Goal: Navigation & Orientation: Find specific page/section

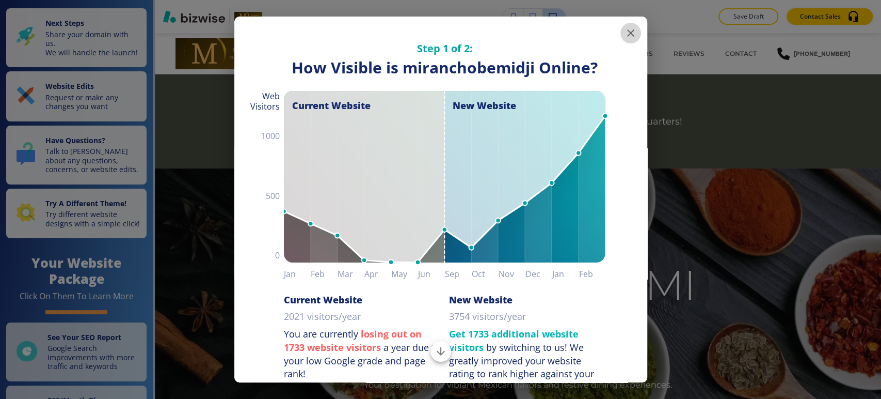
click at [625, 31] on icon "button" at bounding box center [631, 33] width 12 height 12
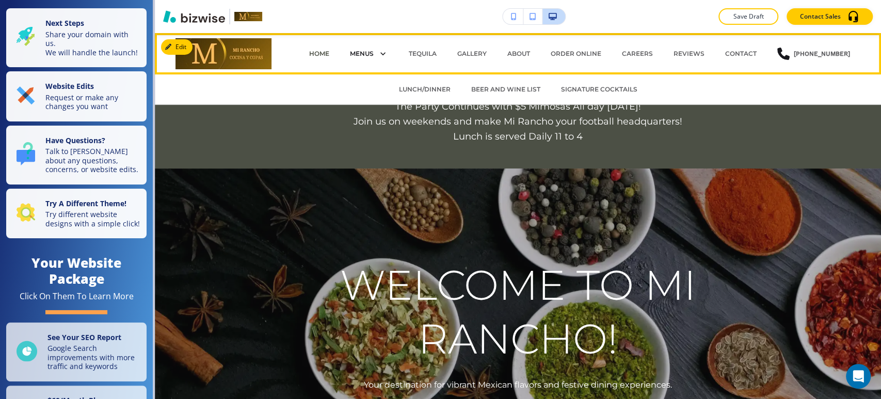
click at [372, 46] on div "MENUS" at bounding box center [369, 53] width 38 height 14
click at [417, 89] on p "LUNCH/DINNER" at bounding box center [425, 89] width 52 height 9
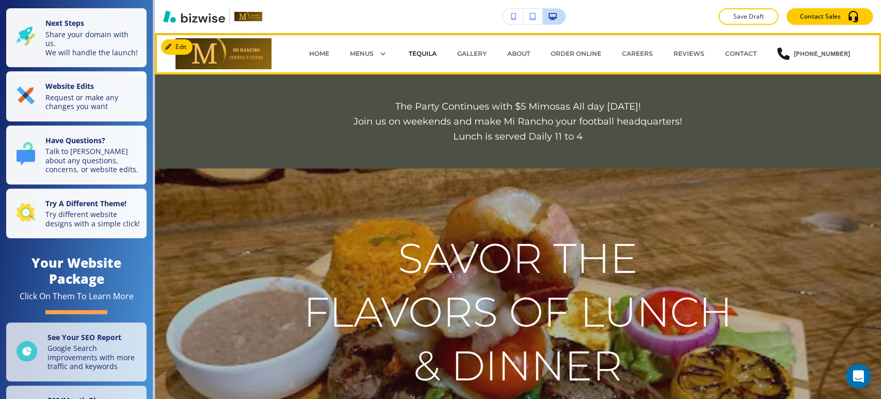
click at [424, 51] on p "TEQUILA" at bounding box center [423, 53] width 28 height 9
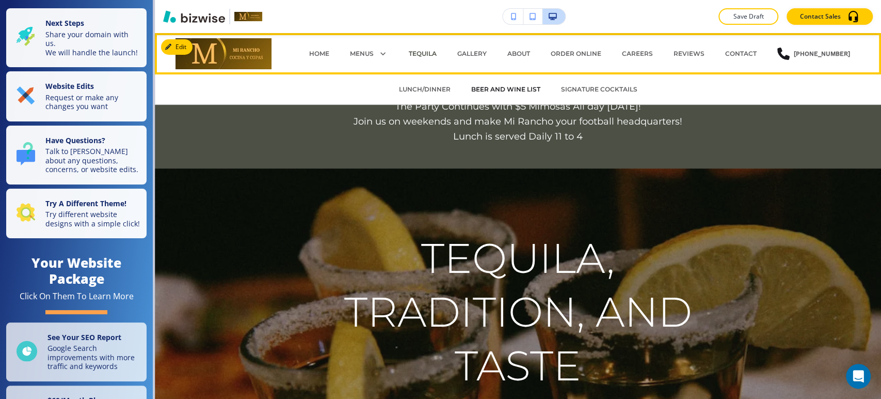
click at [490, 92] on p "BEER AND WINE LIST" at bounding box center [505, 89] width 69 height 9
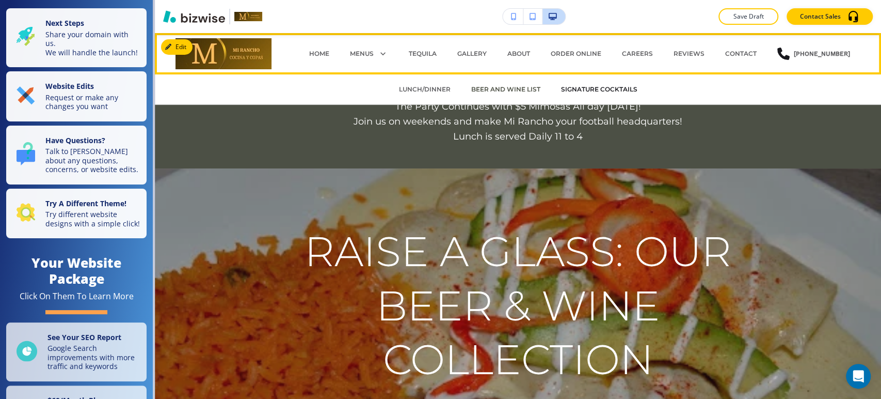
click at [585, 91] on p "SIGNATURE COCKTAILS" at bounding box center [599, 89] width 76 height 9
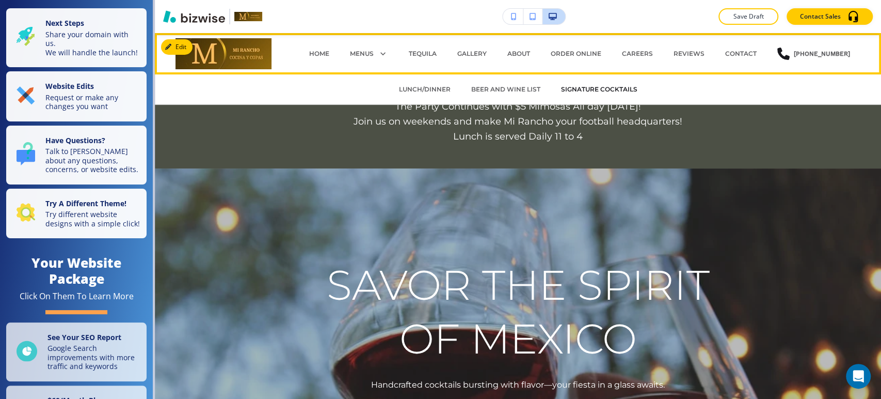
click at [602, 86] on p "SIGNATURE COCKTAILS" at bounding box center [599, 89] width 76 height 9
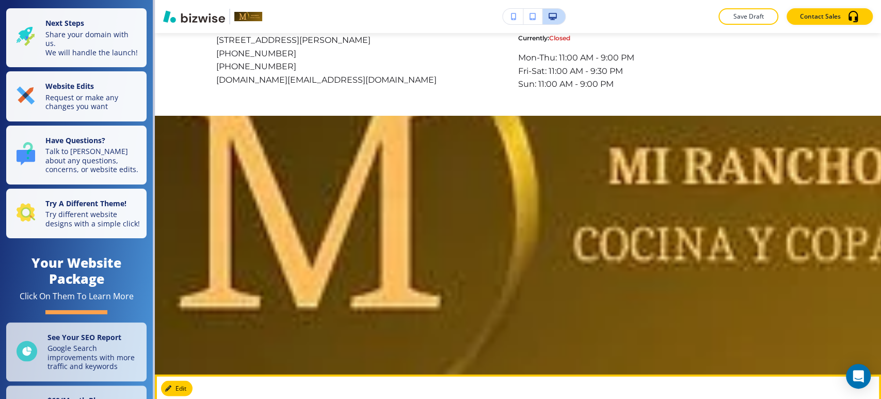
scroll to position [1148, 0]
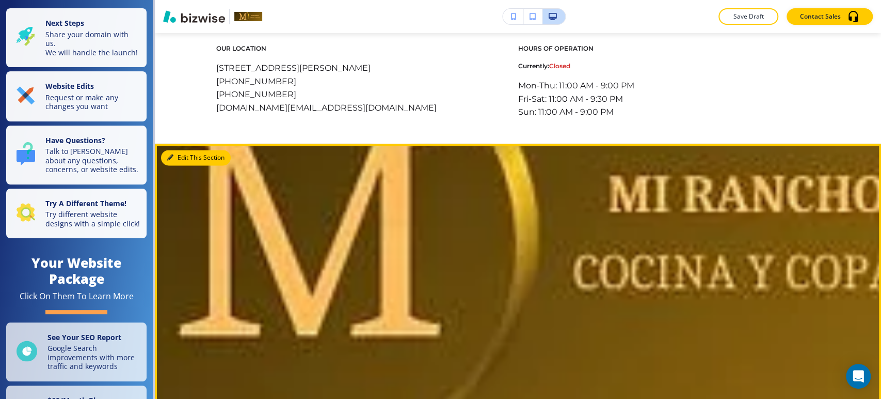
click at [170, 161] on button "Edit This Section" at bounding box center [196, 157] width 70 height 15
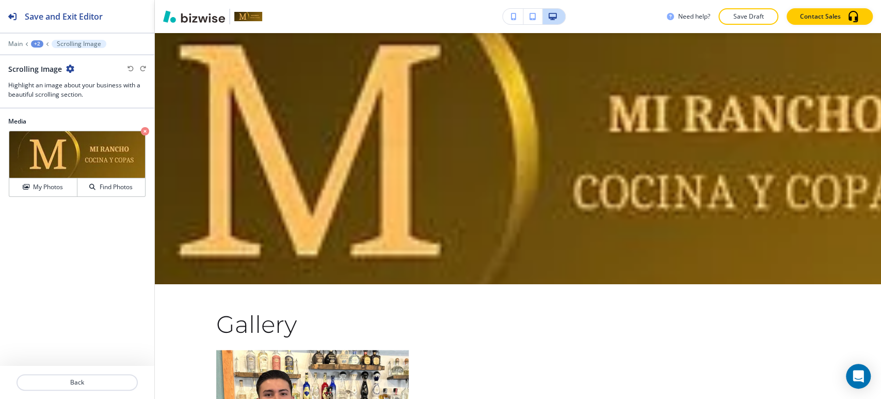
scroll to position [1267, 0]
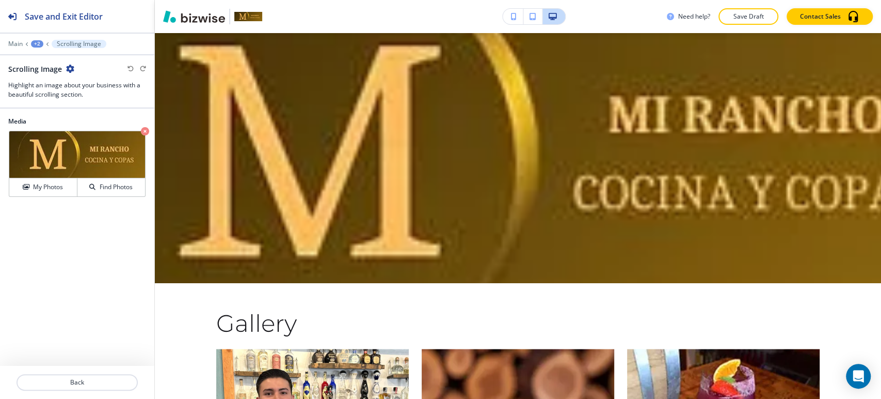
click at [67, 69] on icon "button" at bounding box center [70, 69] width 8 height 8
click at [104, 122] on p "Delete Section" at bounding box center [98, 122] width 53 height 9
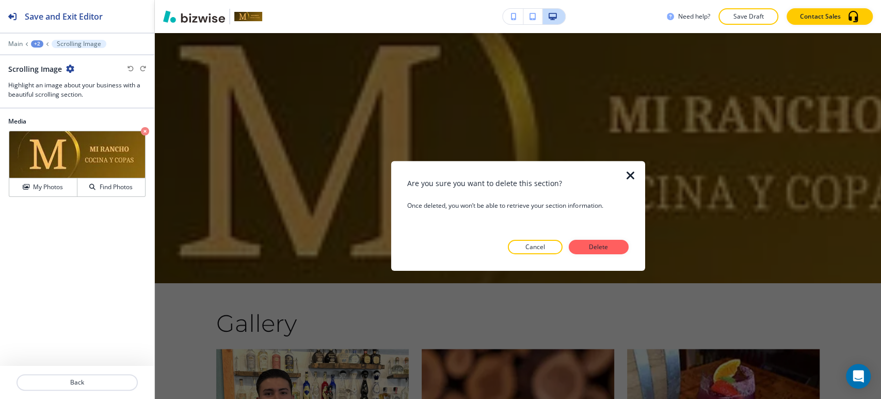
click at [586, 237] on div "Are you sure you want to delete this section? Once deleted, you won’t be able t…" at bounding box center [517, 216] width 221 height 76
click at [593, 245] on p "Delete" at bounding box center [598, 246] width 25 height 9
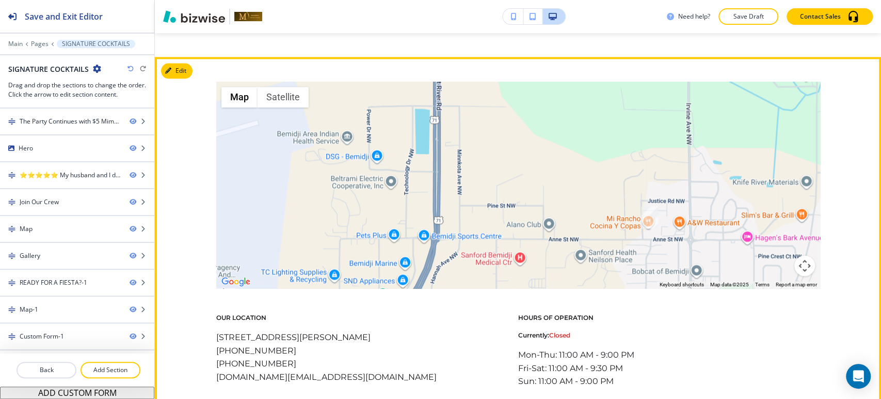
scroll to position [751, 0]
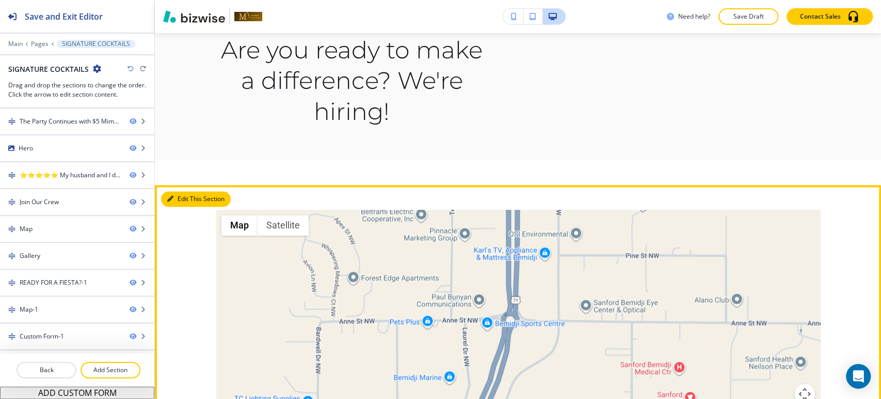
click at [177, 196] on button "Edit This Section" at bounding box center [196, 198] width 70 height 15
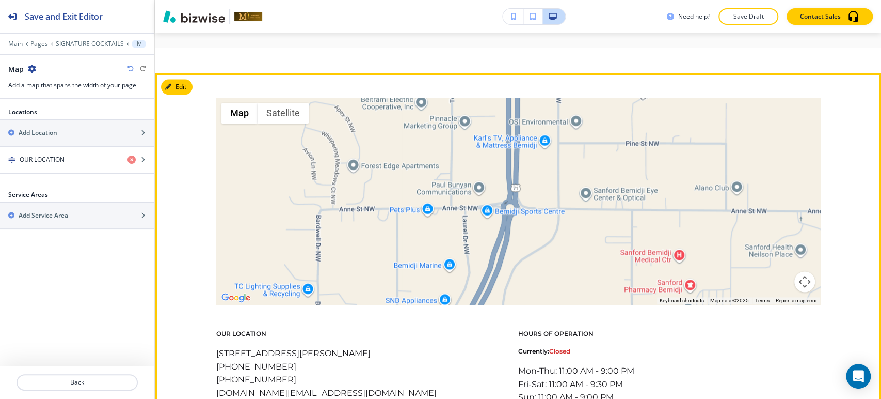
scroll to position [903, 0]
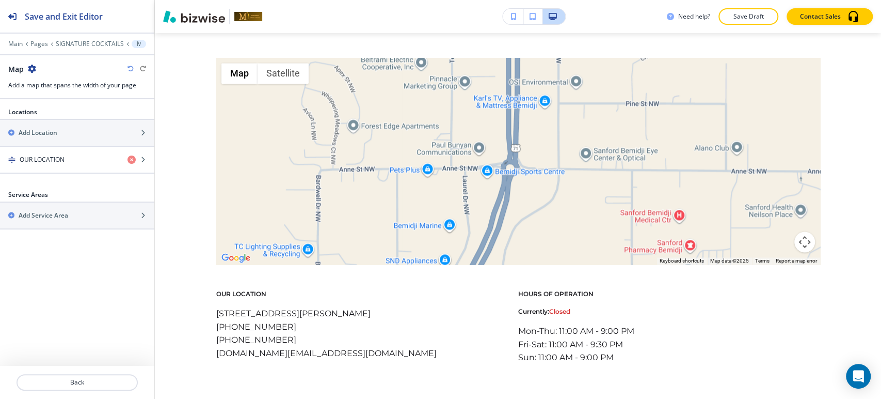
click at [36, 70] on icon "button" at bounding box center [32, 69] width 8 height 8
drag, startPoint x: 69, startPoint y: 121, endPoint x: 90, endPoint y: 120, distance: 21.2
click at [70, 121] on p "Delete Section" at bounding box center [60, 122] width 53 height 9
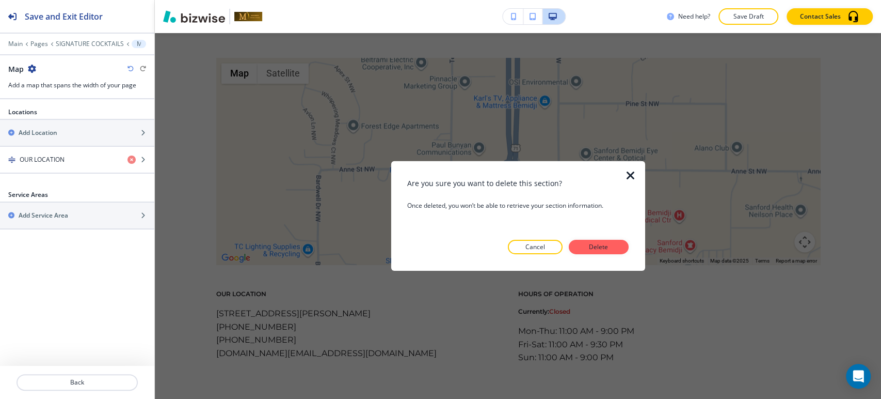
click at [621, 243] on button "Delete" at bounding box center [599, 247] width 60 height 14
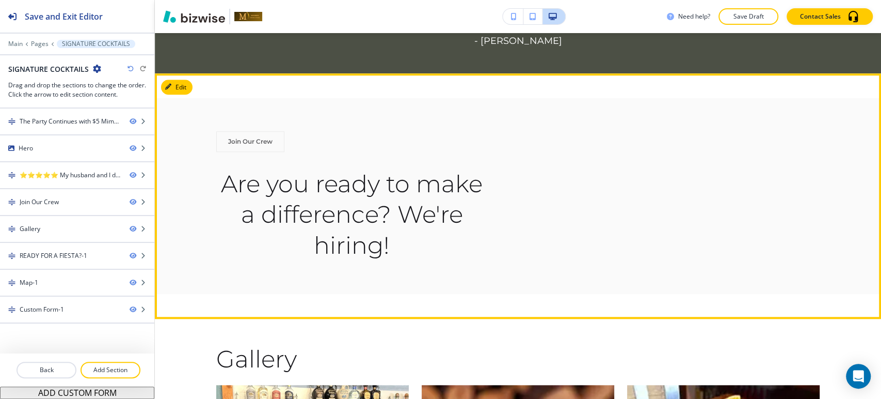
scroll to position [481, 0]
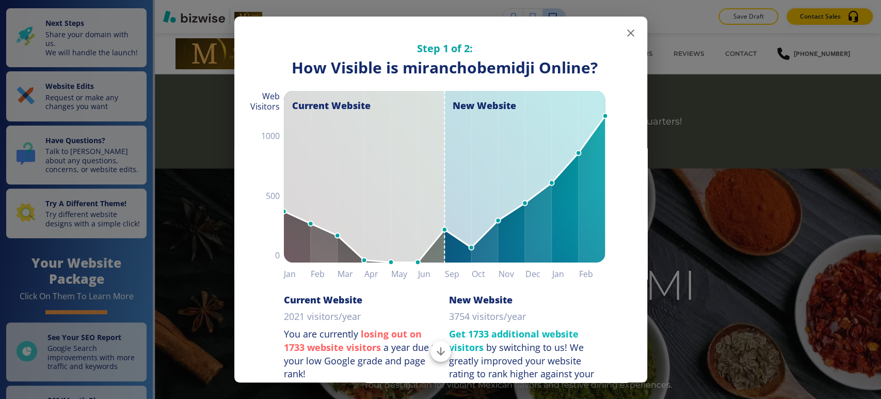
click at [621, 29] on button "button" at bounding box center [631, 33] width 21 height 21
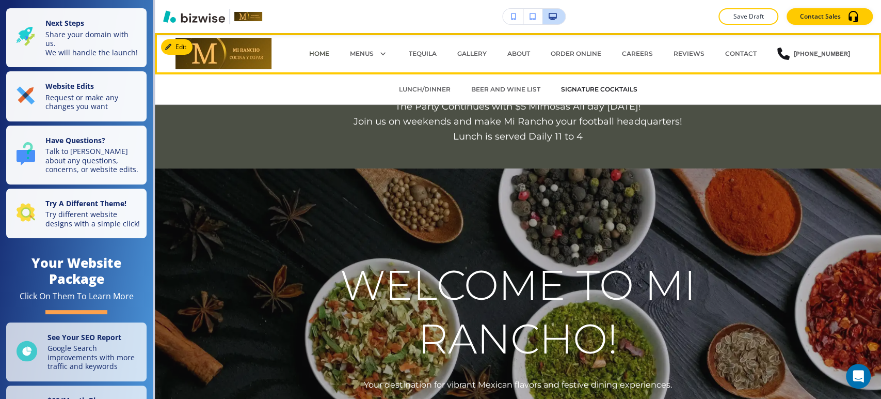
click at [597, 89] on p "SIGNATURE COCKTAILS" at bounding box center [599, 89] width 76 height 9
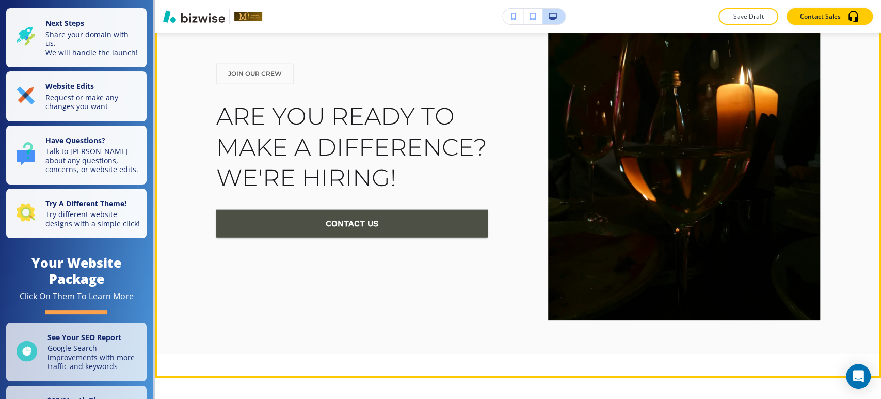
scroll to position [1376, 0]
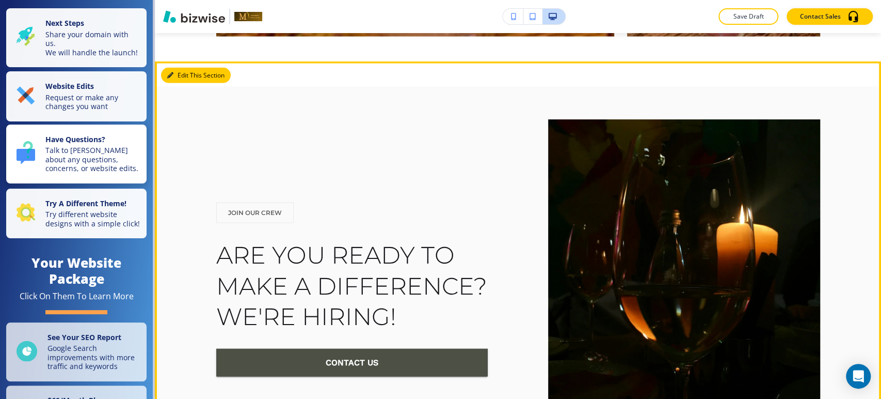
drag, startPoint x: 179, startPoint y: 75, endPoint x: 19, endPoint y: 148, distance: 175.8
click at [179, 75] on button "Edit This Section" at bounding box center [196, 75] width 70 height 15
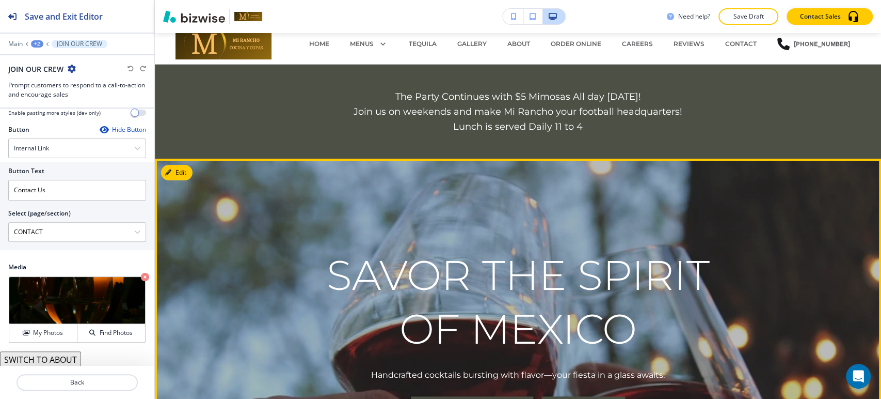
scroll to position [0, 0]
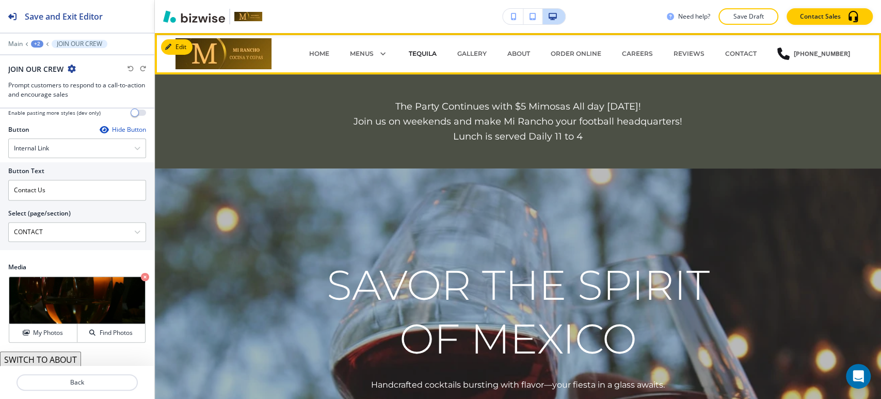
click at [436, 55] on p "TEQUILA" at bounding box center [423, 53] width 28 height 9
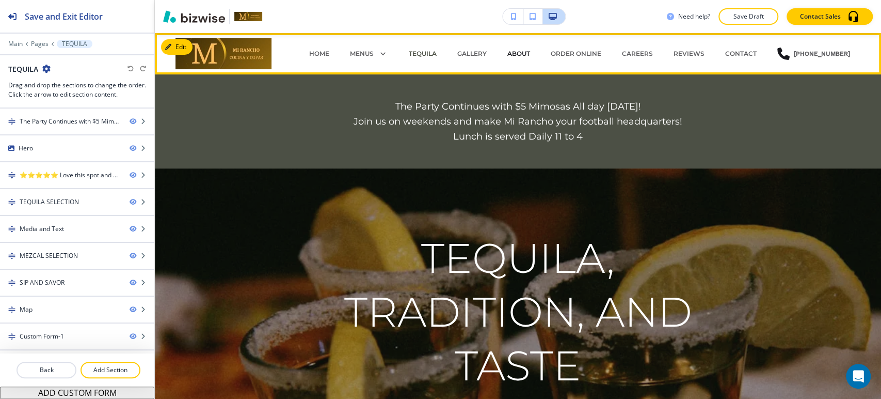
click at [525, 53] on p "ABOUT" at bounding box center [519, 53] width 23 height 9
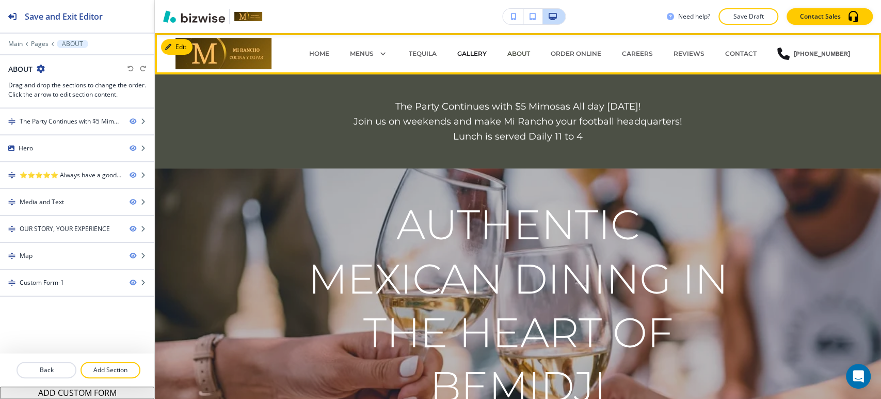
click at [484, 53] on p "GALLERY" at bounding box center [471, 53] width 29 height 9
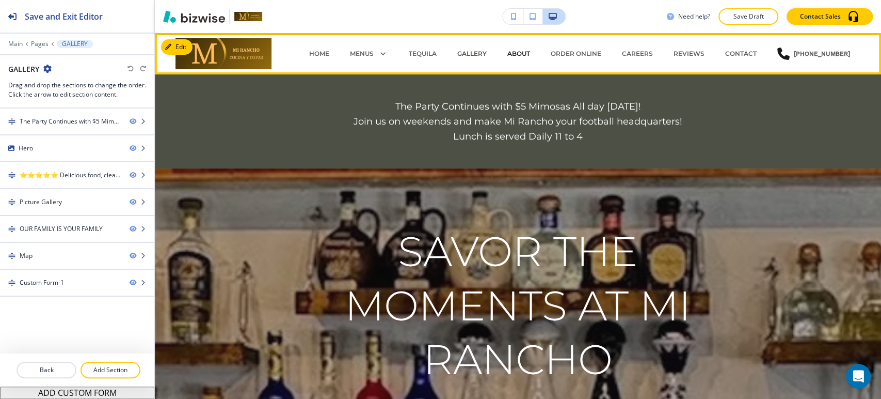
click at [520, 53] on p "ABOUT" at bounding box center [519, 53] width 23 height 9
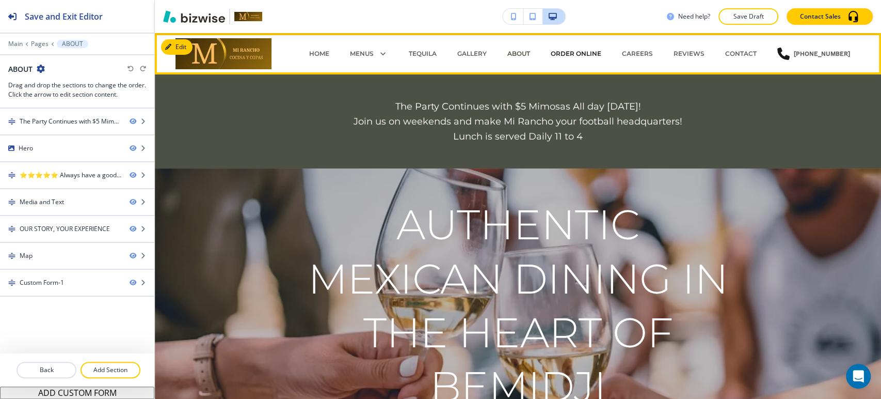
click at [575, 54] on p "ORDER ONLINE" at bounding box center [576, 53] width 51 height 9
click at [647, 53] on p "CAREERS" at bounding box center [637, 53] width 31 height 9
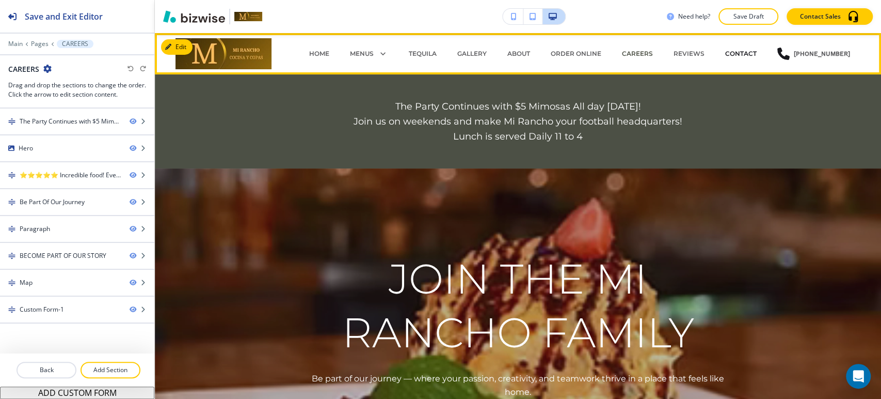
click at [747, 54] on p "CONTACT" at bounding box center [740, 53] width 31 height 9
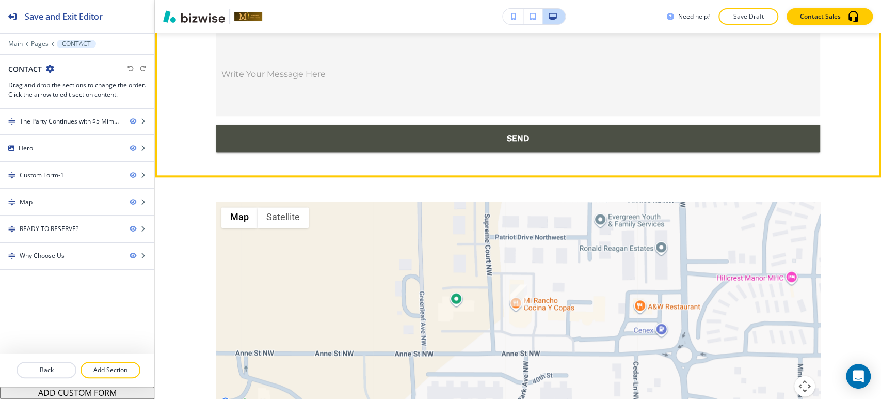
scroll to position [636, 0]
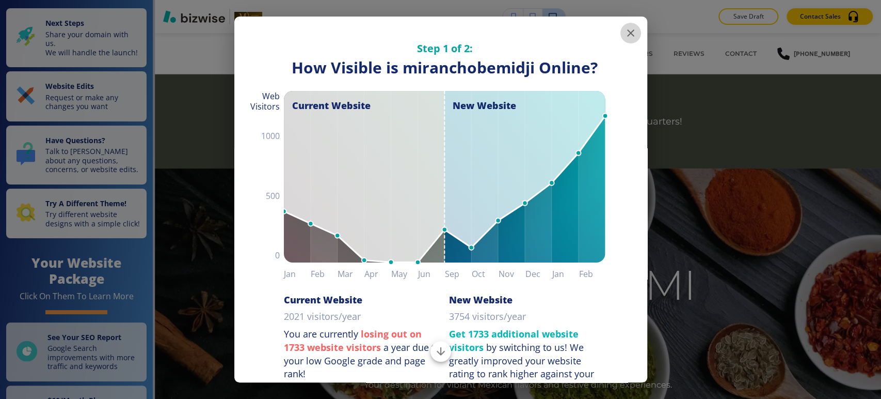
click at [625, 36] on icon "button" at bounding box center [631, 33] width 12 height 12
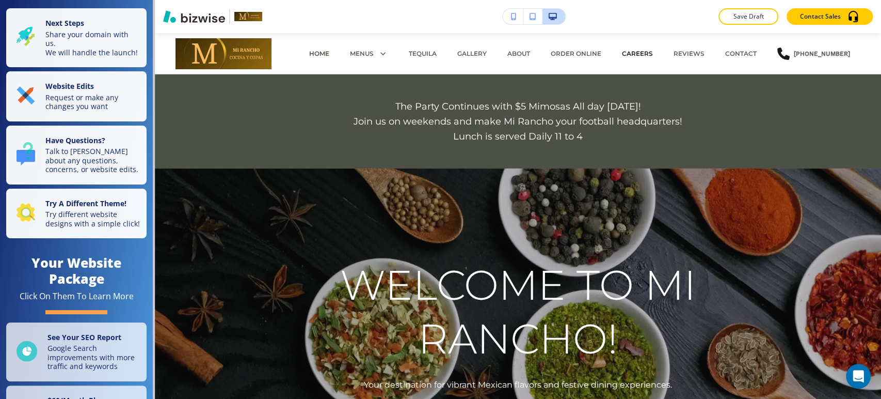
click at [631, 57] on p "CAREERS" at bounding box center [637, 53] width 31 height 9
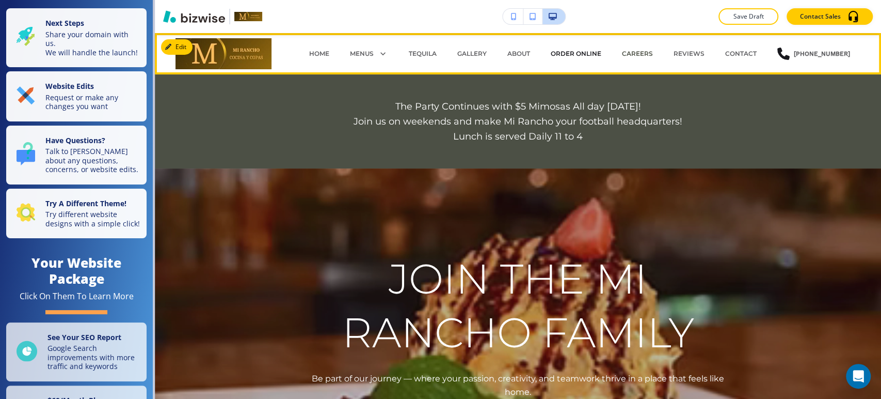
click at [593, 49] on p "ORDER ONLINE" at bounding box center [576, 53] width 51 height 9
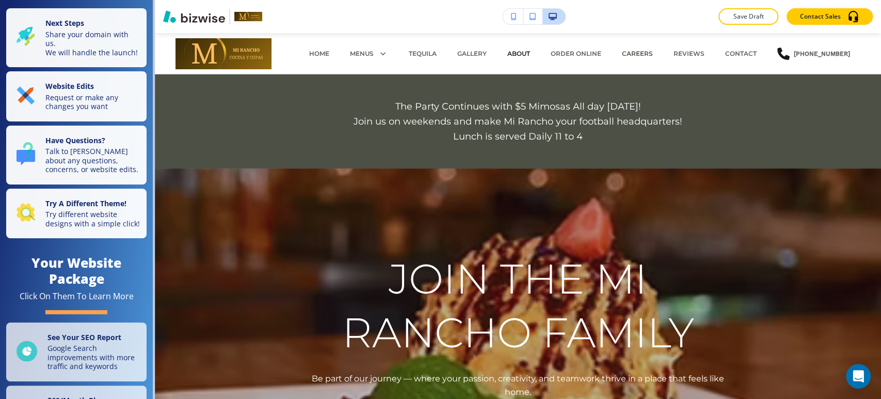
click at [520, 54] on p "ABOUT" at bounding box center [519, 53] width 23 height 9
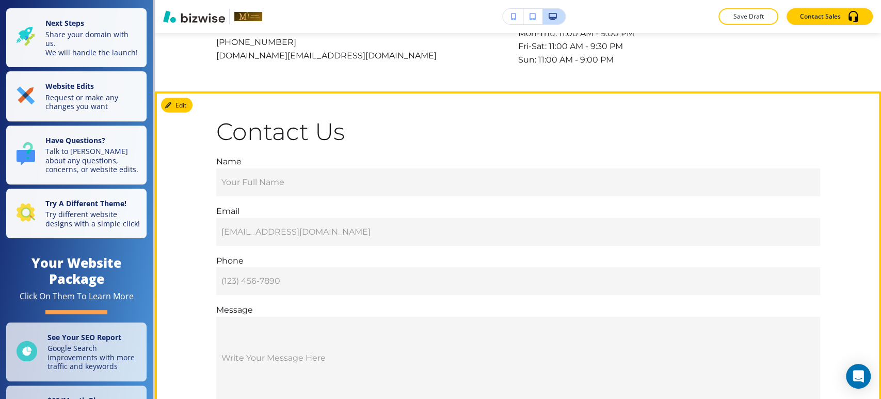
scroll to position [2016, 0]
